Goal: Find specific page/section: Find specific page/section

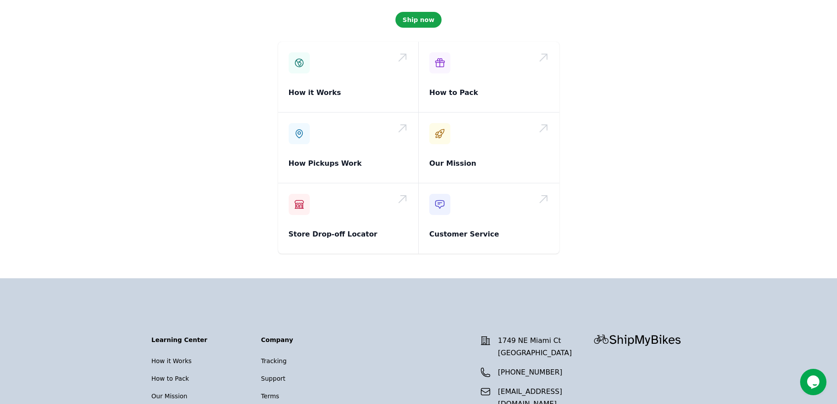
scroll to position [1362, 0]
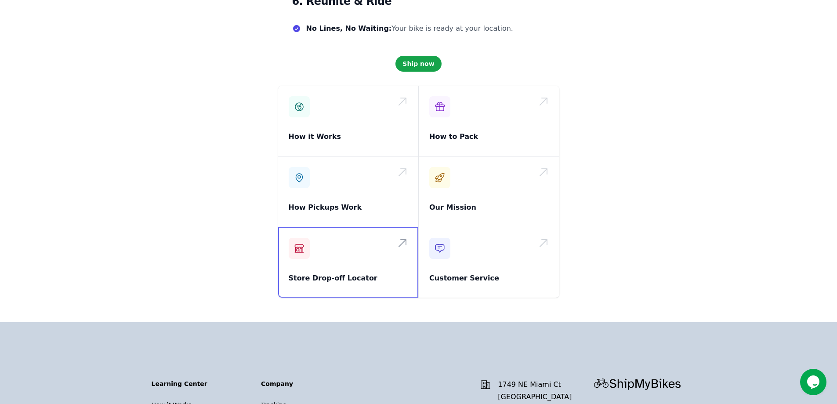
click at [402, 227] on span at bounding box center [348, 262] width 141 height 70
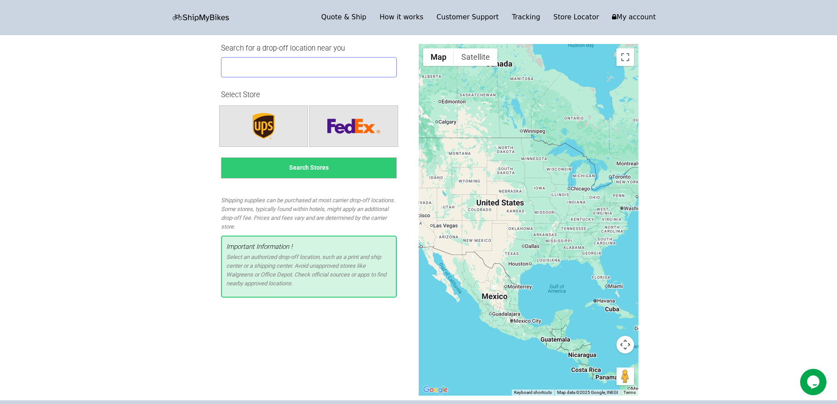
click at [261, 68] on input "text" at bounding box center [309, 67] width 176 height 20
click at [306, 169] on button "Search Stores" at bounding box center [309, 167] width 176 height 21
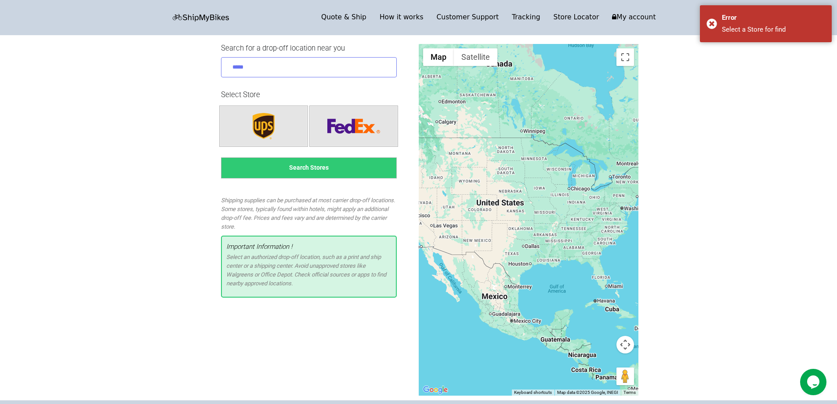
click at [254, 62] on input "*****" at bounding box center [309, 67] width 176 height 20
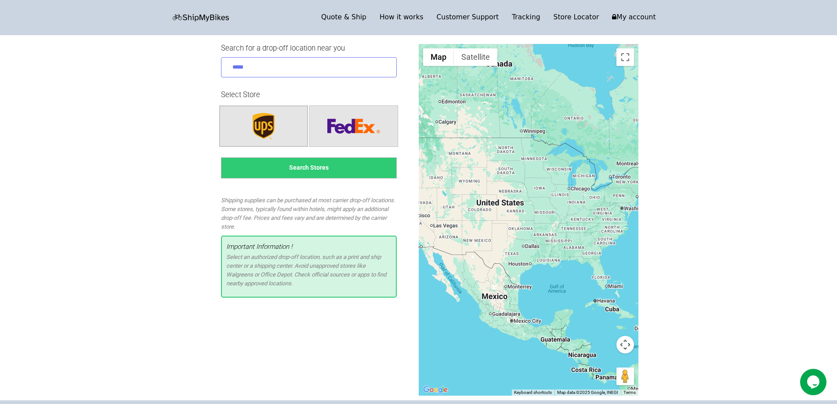
type input "*****"
click at [264, 123] on img "button" at bounding box center [263, 126] width 31 height 35
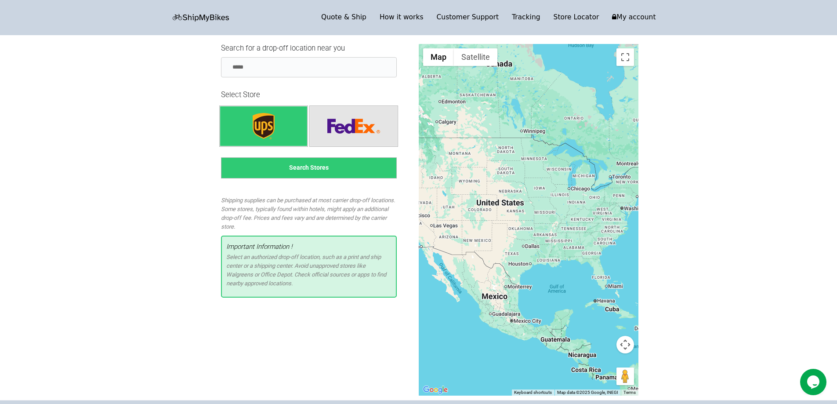
click at [308, 166] on button "Search Stores" at bounding box center [309, 167] width 176 height 21
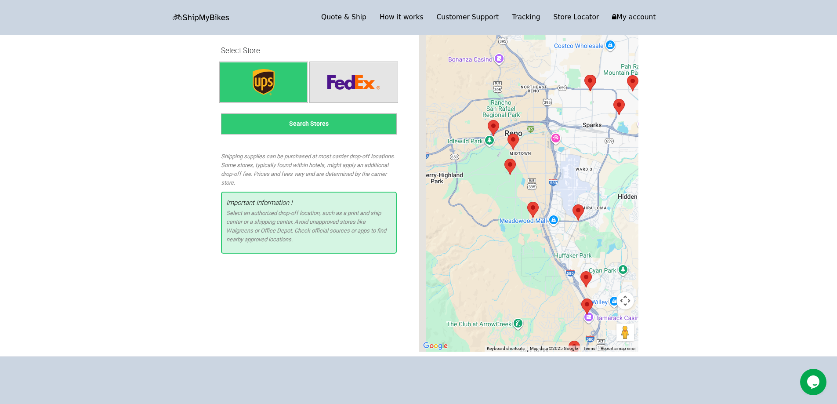
drag, startPoint x: 448, startPoint y: 113, endPoint x: 508, endPoint y: 193, distance: 100.0
click at [508, 193] on div "To navigate, press the arrow keys." at bounding box center [529, 175] width 220 height 351
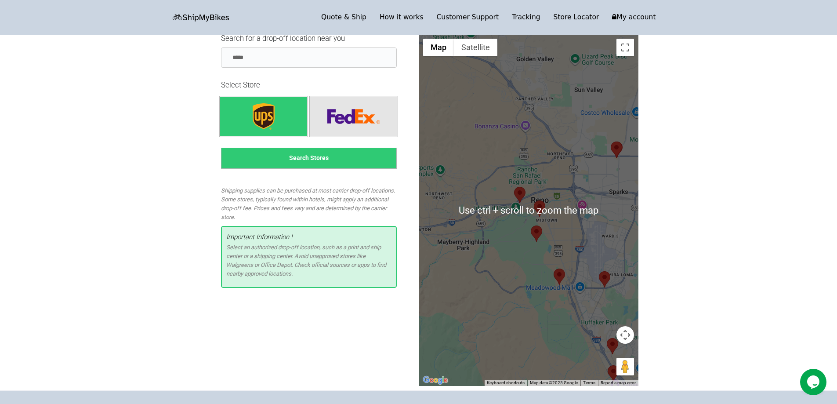
scroll to position [0, 0]
